Goal: Use online tool/utility: Utilize a website feature to perform a specific function

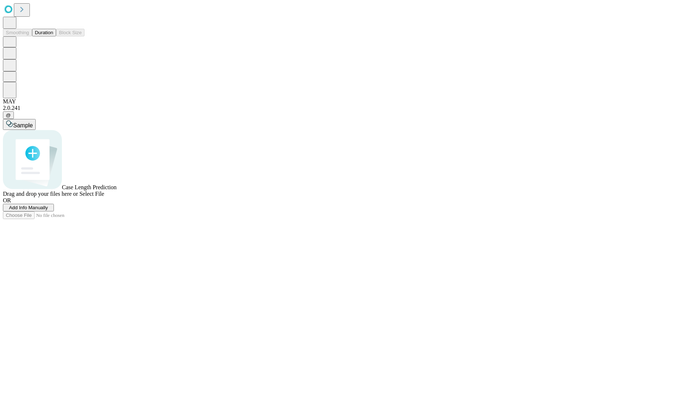
click at [104, 197] on span "Select File" at bounding box center [91, 194] width 25 height 6
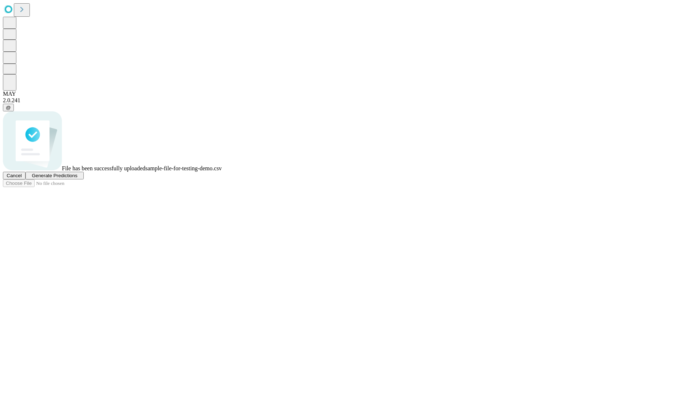
click at [77, 178] on span "Generate Predictions" at bounding box center [55, 175] width 46 height 5
